Goal: Task Accomplishment & Management: Manage account settings

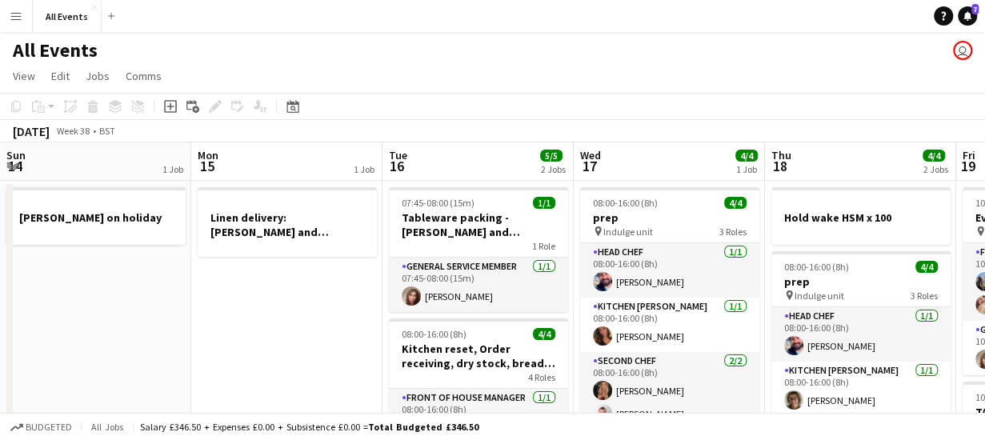
scroll to position [0, 551]
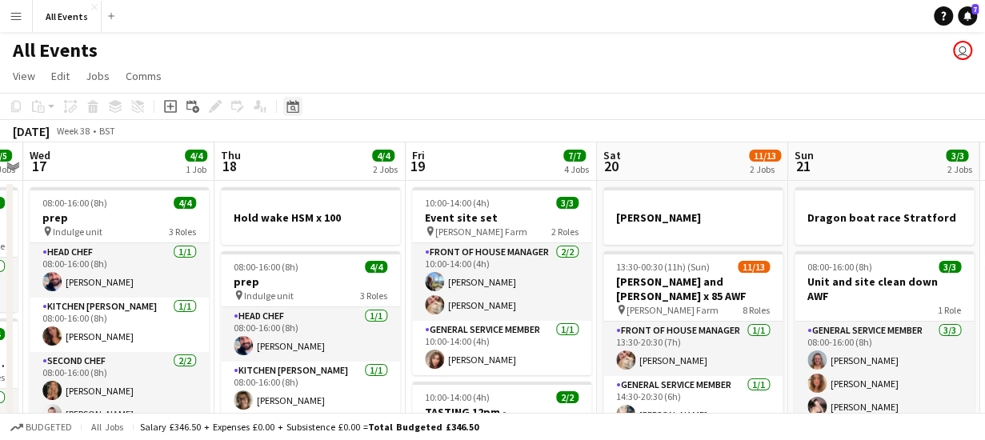
click at [295, 107] on icon at bounding box center [294, 109] width 6 height 6
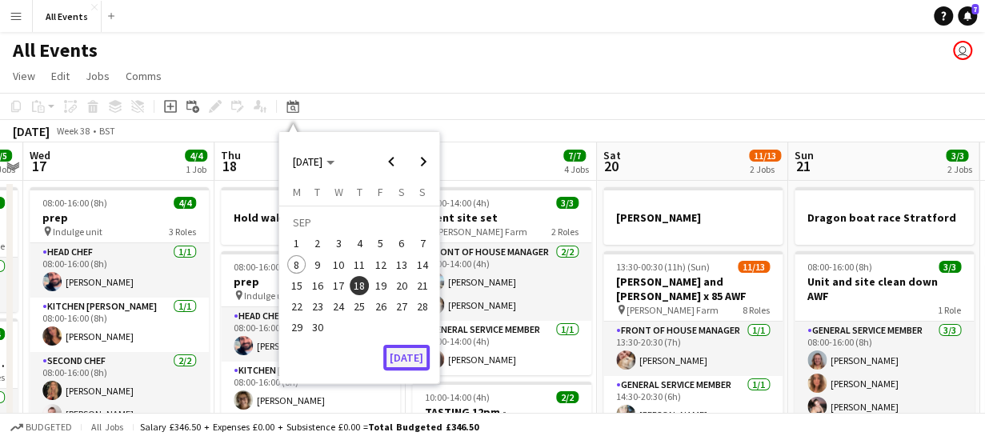
click at [413, 363] on button "[DATE]" at bounding box center [406, 358] width 46 height 26
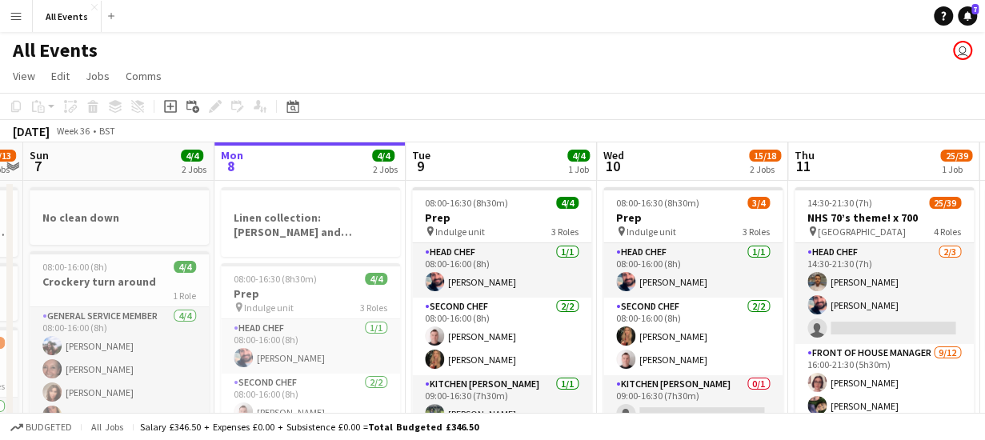
click at [487, 167] on app-board-header-date "Tue 9 4/4 1 Job" at bounding box center [501, 161] width 191 height 38
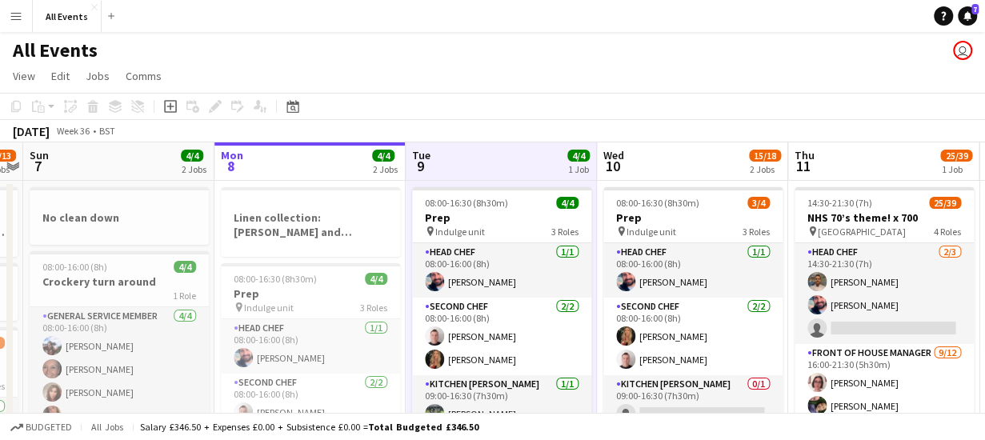
click at [517, 66] on app-page-menu "View Day view expanded Day view collapsed Month view Date picker Jump to [DATE]…" at bounding box center [492, 77] width 985 height 30
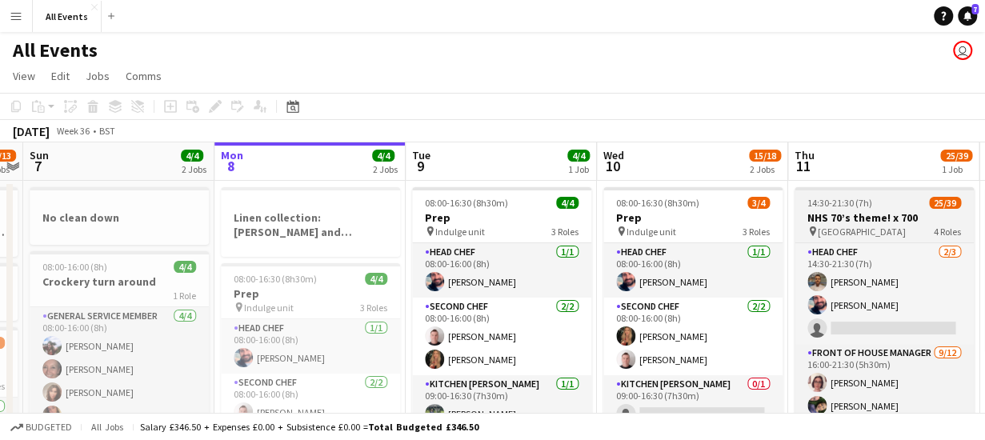
click at [836, 230] on span "[GEOGRAPHIC_DATA]" at bounding box center [862, 232] width 88 height 12
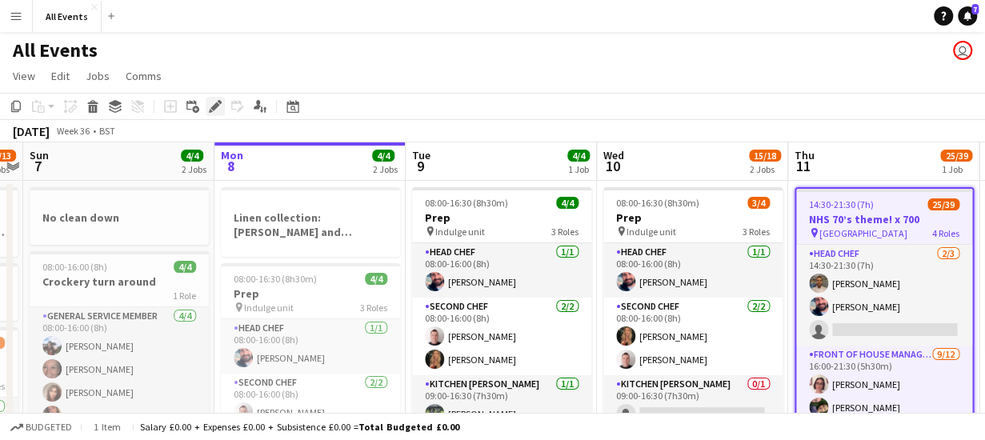
click at [215, 104] on icon "Edit" at bounding box center [215, 106] width 13 height 13
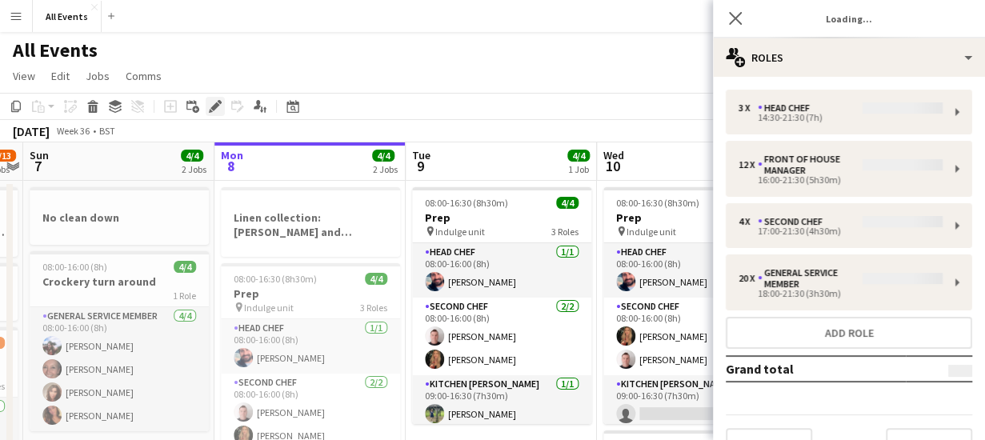
type input "*******"
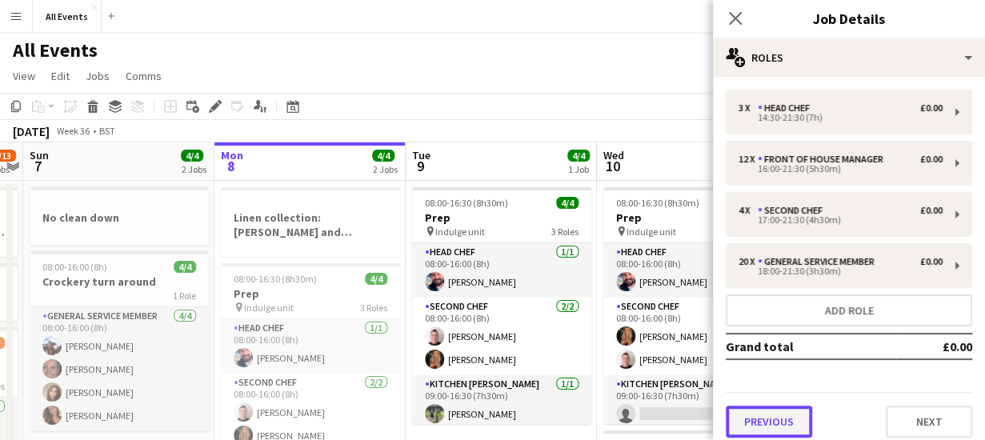
click at [769, 415] on button "Previous" at bounding box center [769, 422] width 86 height 32
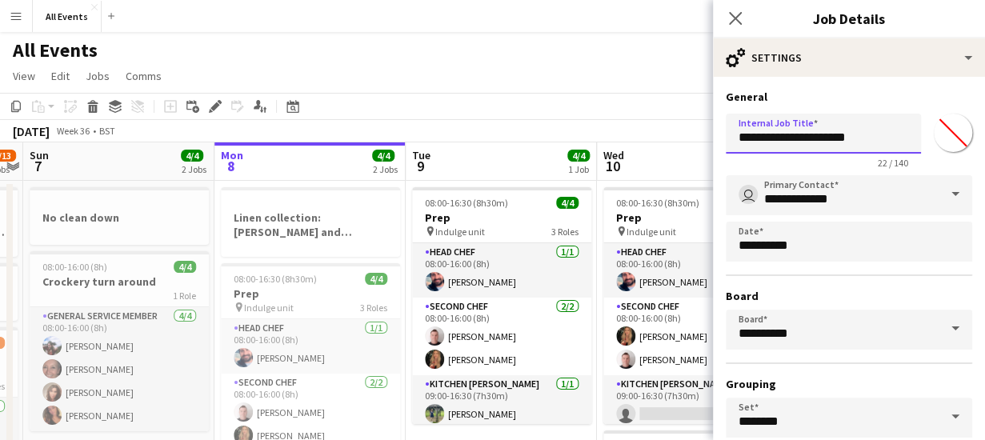
click at [858, 137] on input "**********" at bounding box center [823, 134] width 195 height 40
type input "**********"
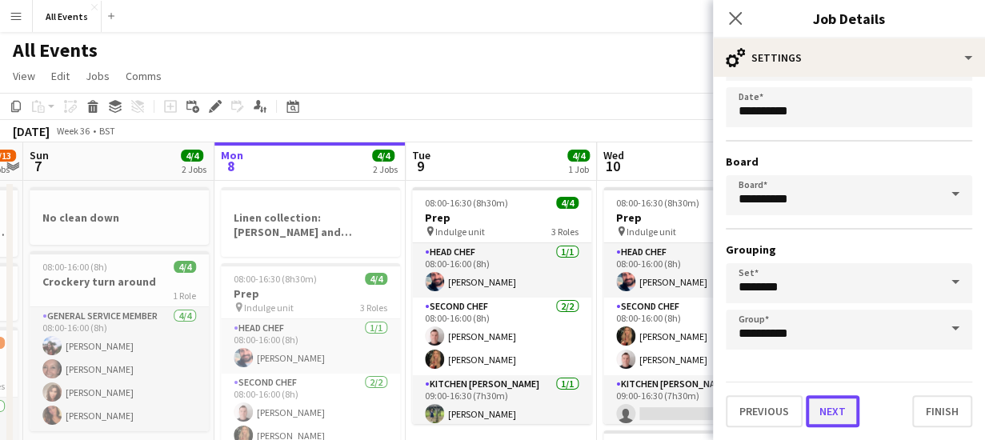
click at [845, 412] on button "Next" at bounding box center [833, 411] width 54 height 32
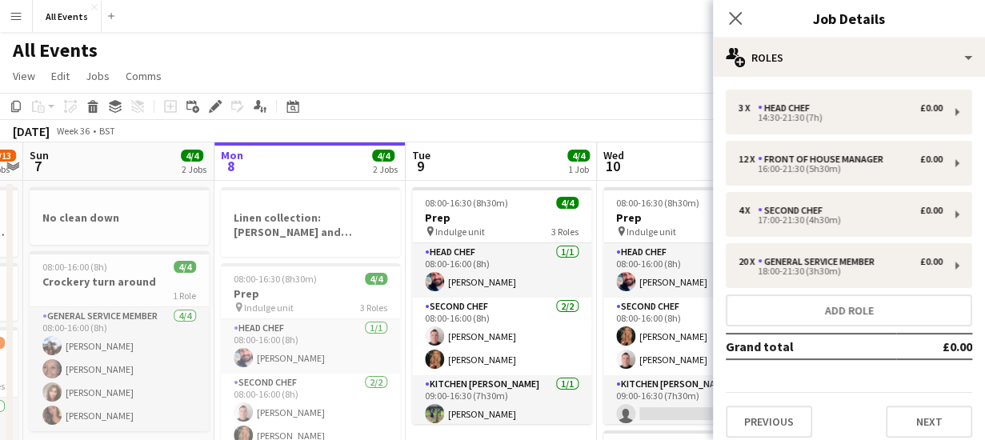
scroll to position [10, 0]
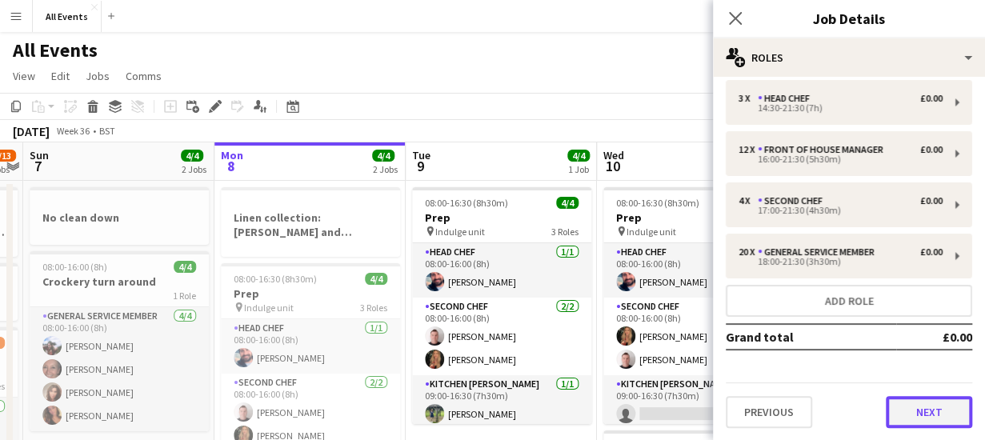
click at [913, 415] on button "Next" at bounding box center [929, 412] width 86 height 32
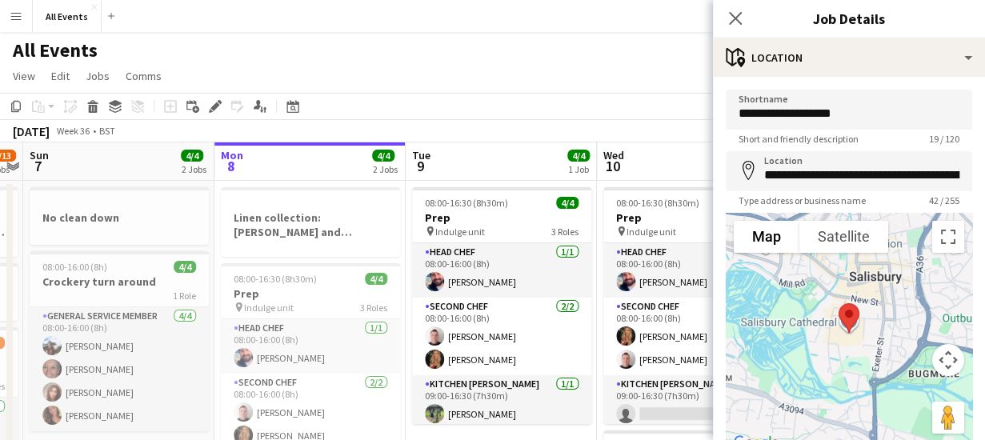
scroll to position [125, 0]
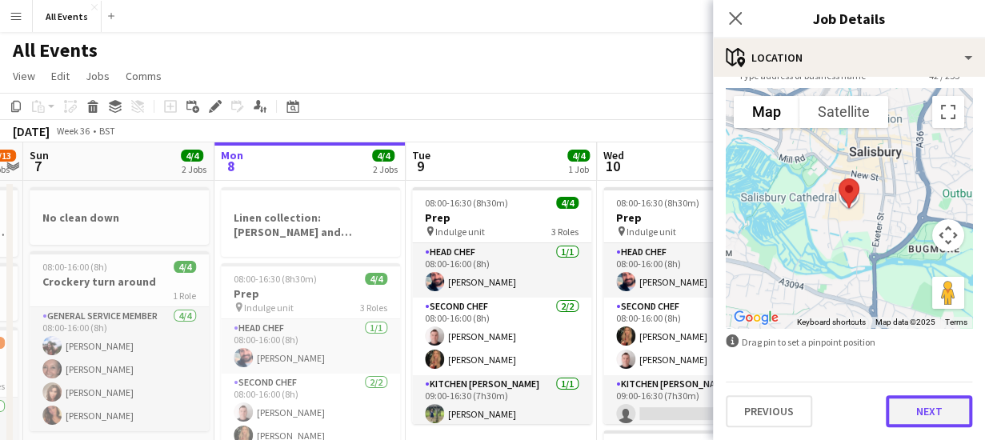
click at [925, 424] on button "Next" at bounding box center [929, 411] width 86 height 32
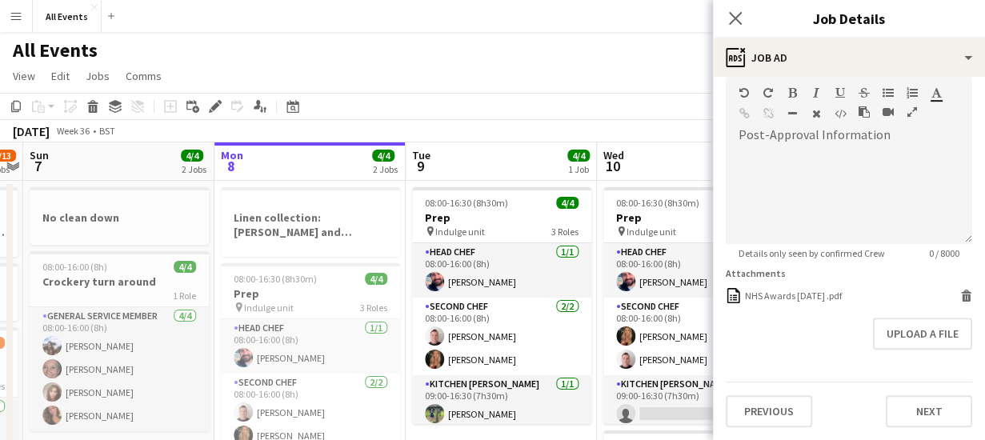
scroll to position [426, 0]
click at [963, 295] on icon at bounding box center [967, 298] width 8 height 7
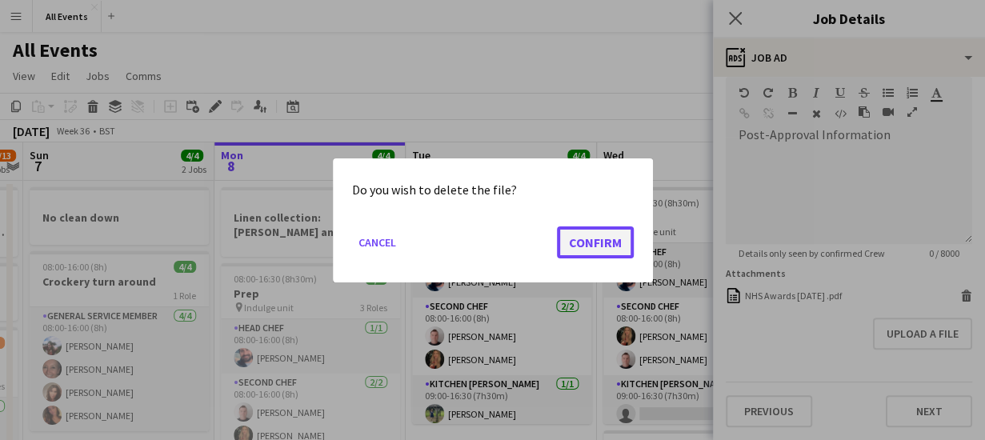
click at [612, 235] on button "Confirm" at bounding box center [595, 242] width 77 height 32
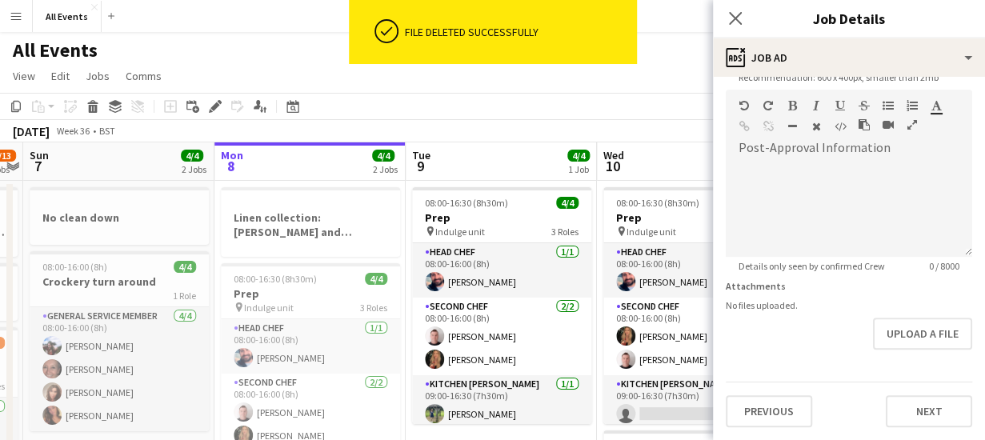
scroll to position [351, 0]
click at [886, 335] on button "Upload a file" at bounding box center [922, 335] width 99 height 32
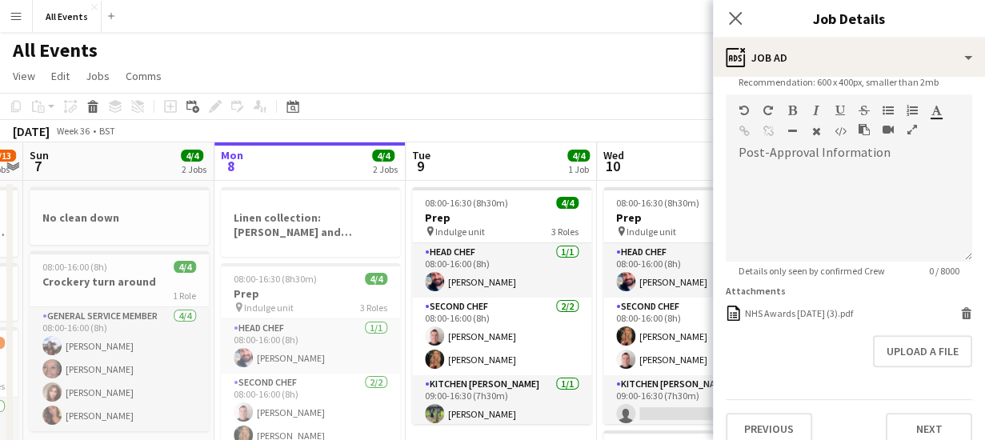
scroll to position [363, 0]
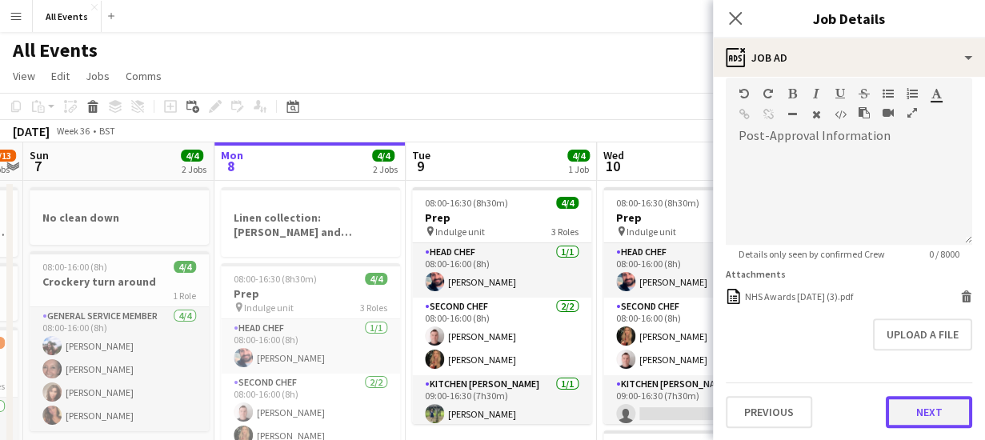
click at [926, 408] on button "Next" at bounding box center [929, 412] width 86 height 32
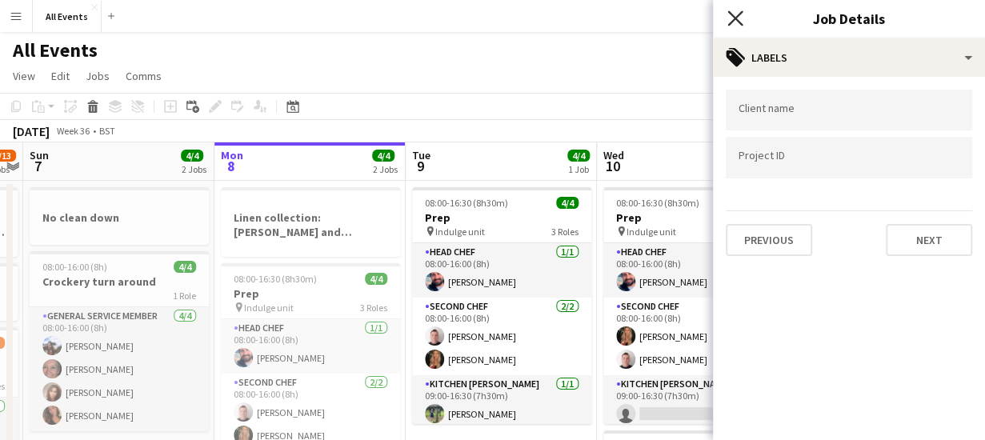
click at [740, 20] on icon "Close pop-in" at bounding box center [735, 17] width 15 height 15
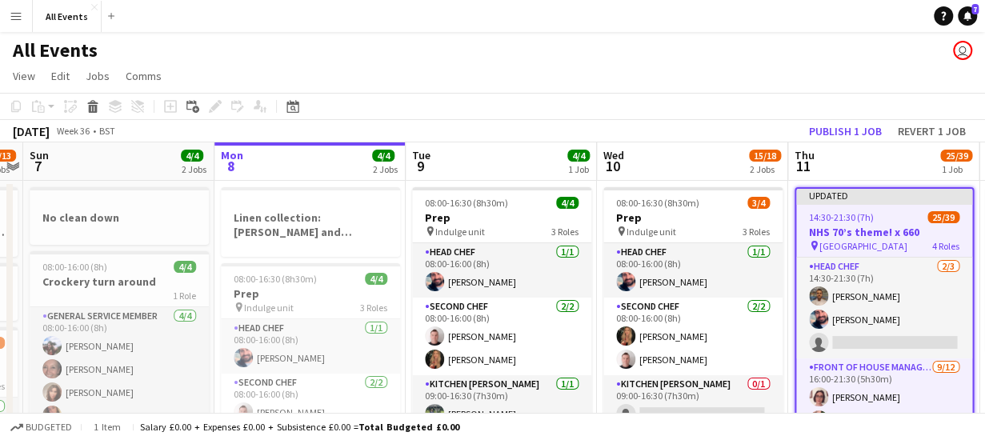
click at [659, 82] on app-page-menu "View Day view expanded Day view collapsed Month view Date picker Jump to [DATE]…" at bounding box center [492, 77] width 985 height 30
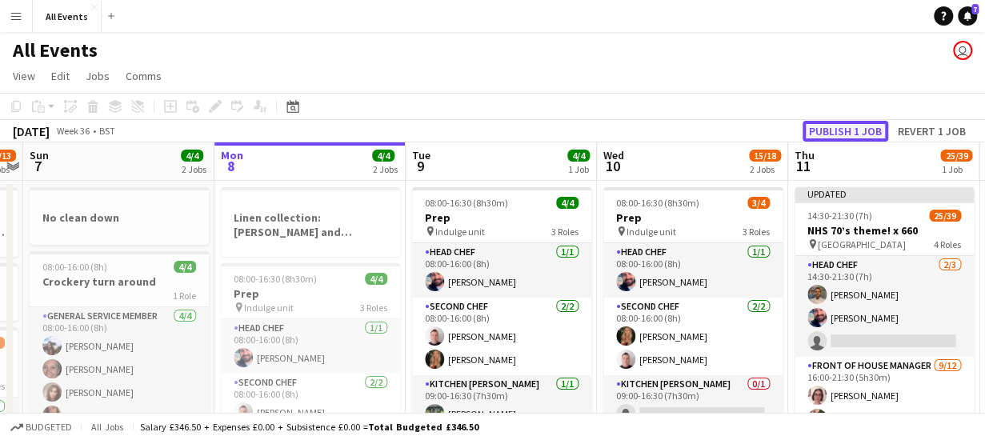
click at [846, 130] on button "Publish 1 job" at bounding box center [846, 131] width 86 height 21
